Goal: Find specific page/section: Find specific page/section

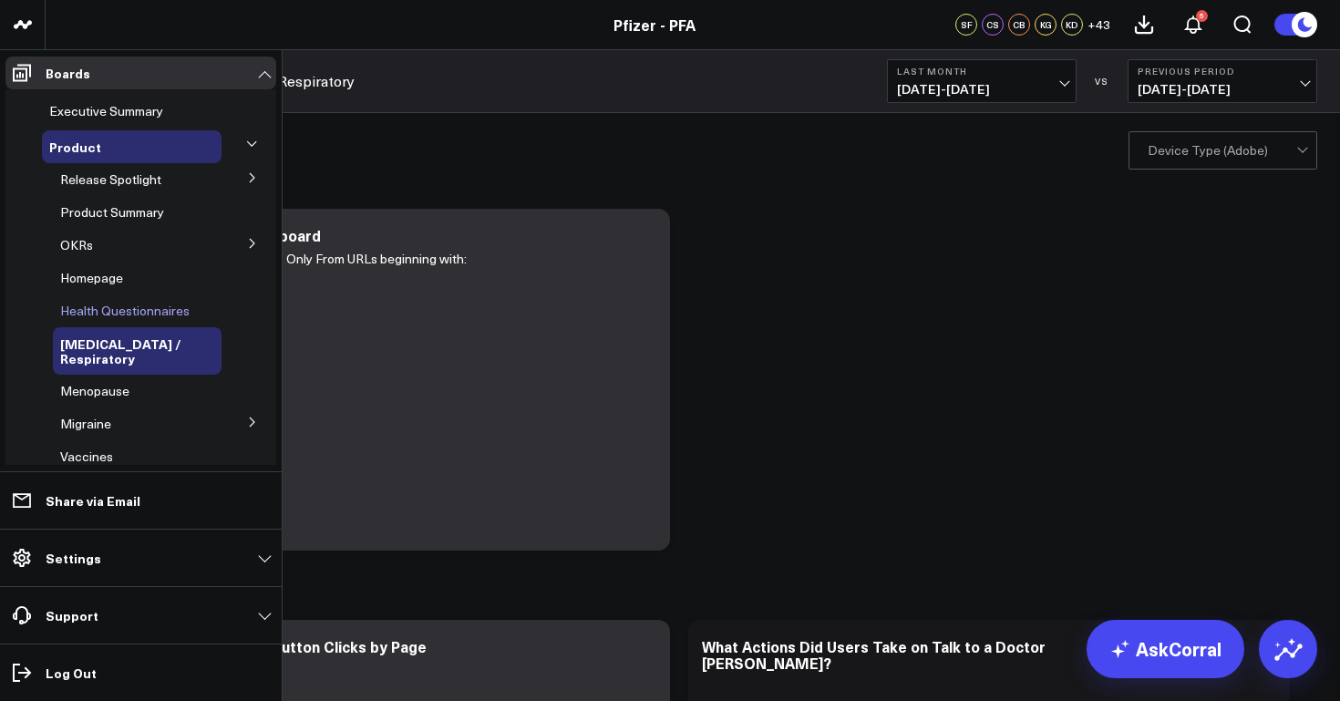
click at [123, 309] on span "Health Questionnaires" at bounding box center [124, 310] width 129 height 17
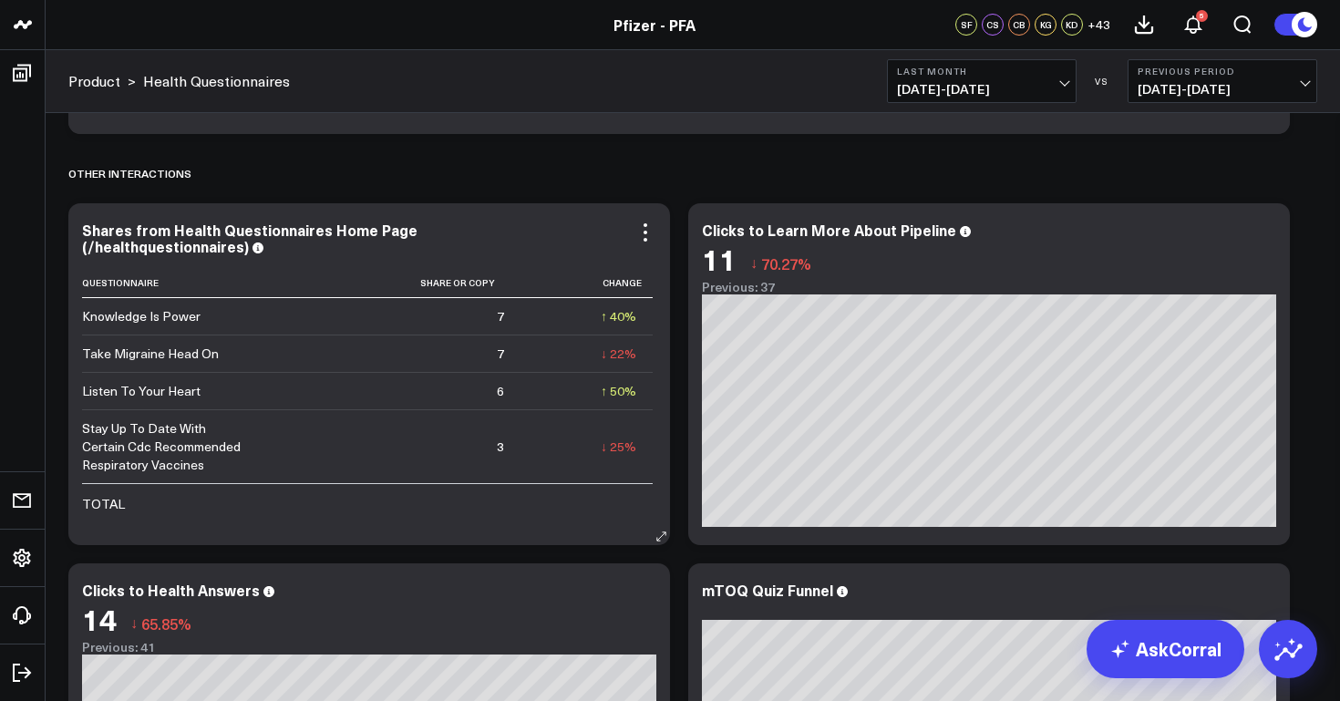
scroll to position [6797, 0]
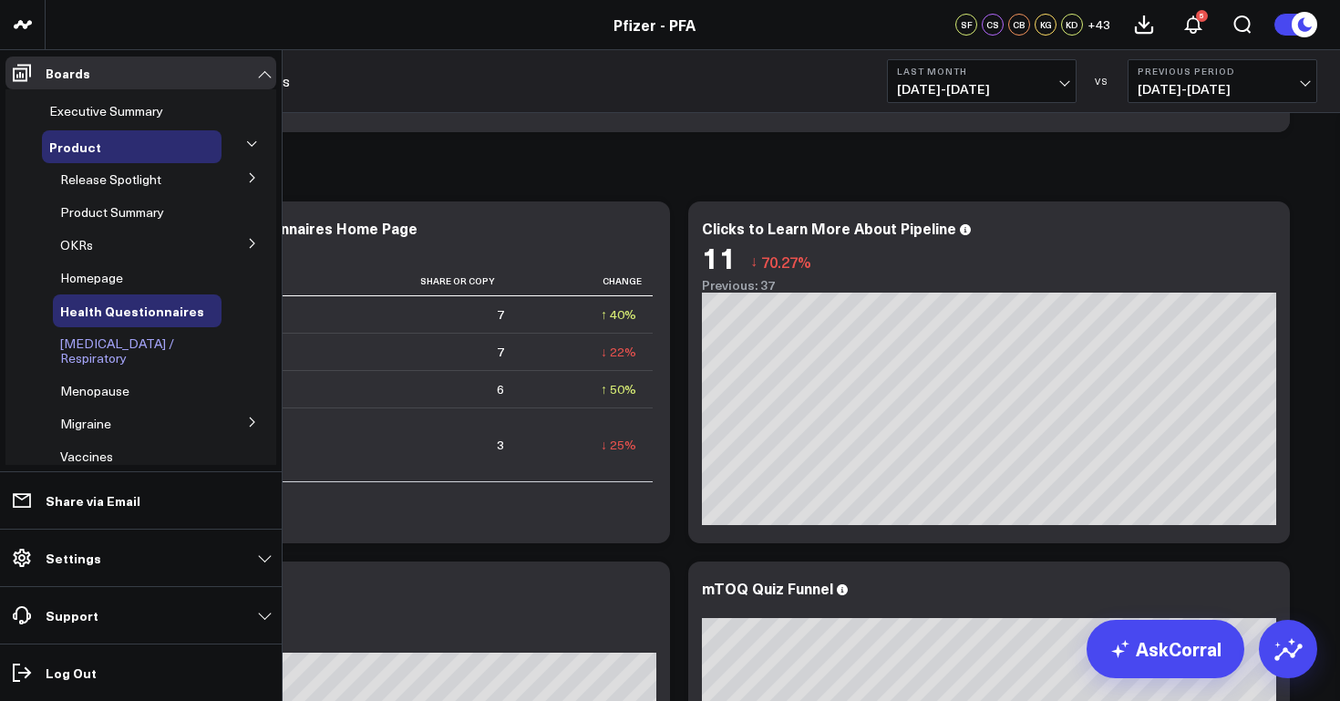
click at [141, 342] on span "[MEDICAL_DATA] / Respiratory" at bounding box center [117, 351] width 114 height 32
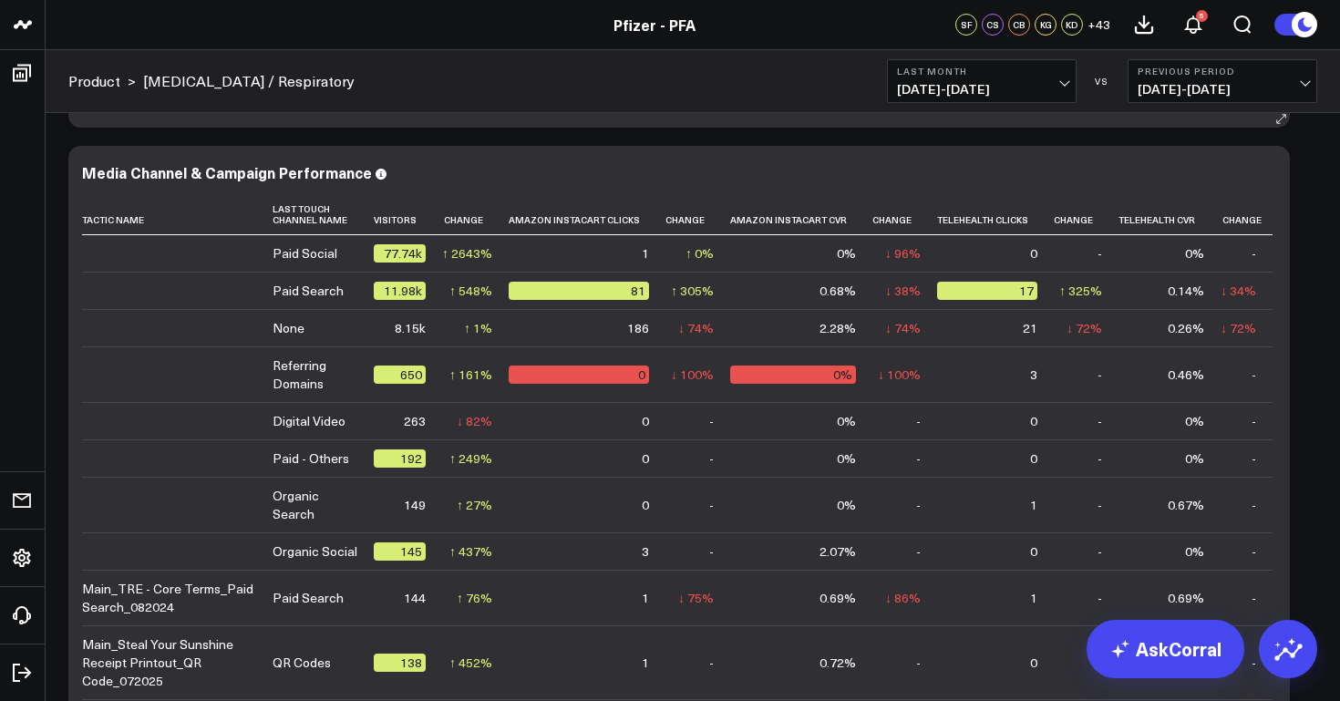
scroll to position [7270, 0]
